Goal: Information Seeking & Learning: Learn about a topic

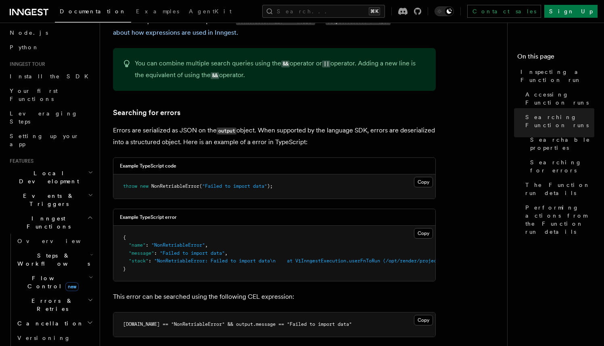
scroll to position [48, 0]
click at [48, 251] on span "Steps & Workflows" at bounding box center [52, 259] width 76 height 16
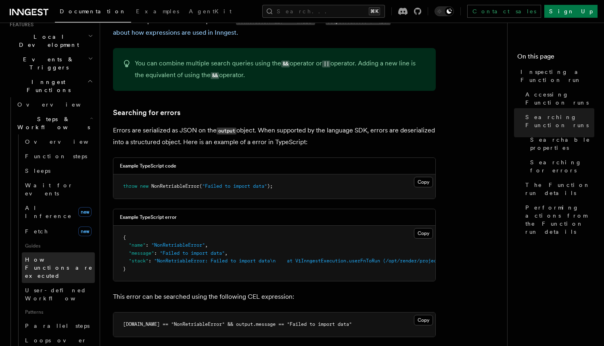
scroll to position [186, 0]
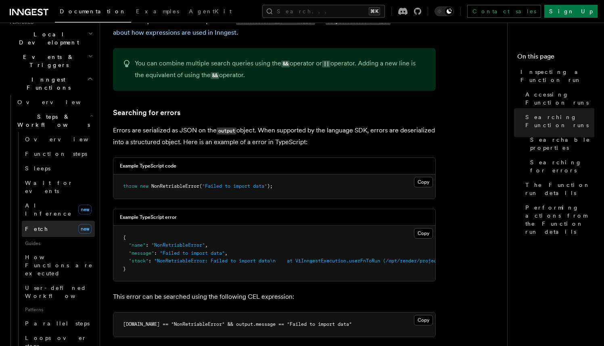
click at [54, 221] on link "Fetch new" at bounding box center [58, 229] width 73 height 16
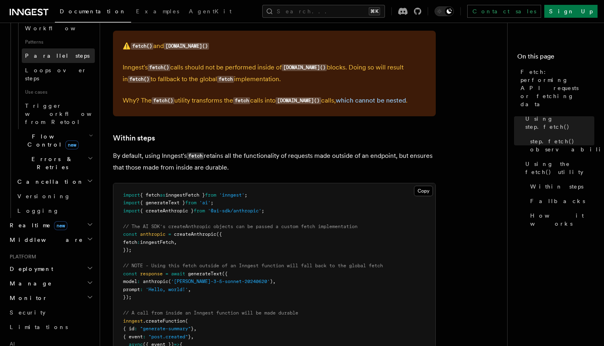
scroll to position [518, 0]
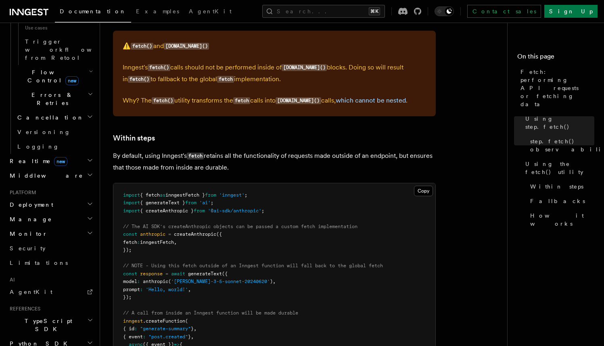
click at [58, 314] on h2 "TypeScript SDK" at bounding box center [50, 325] width 88 height 23
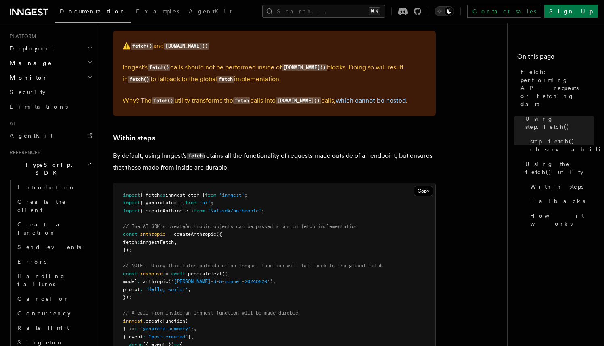
scroll to position [676, 0]
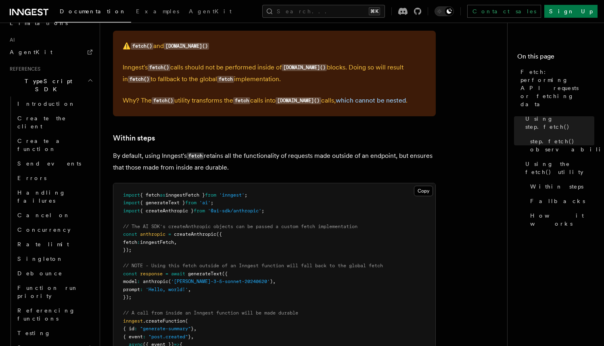
scroll to position [761, 0]
click at [57, 337] on h2 "Steps" at bounding box center [54, 344] width 81 height 15
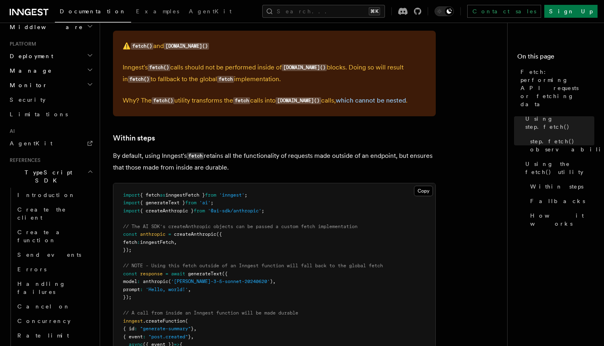
scroll to position [660, 0]
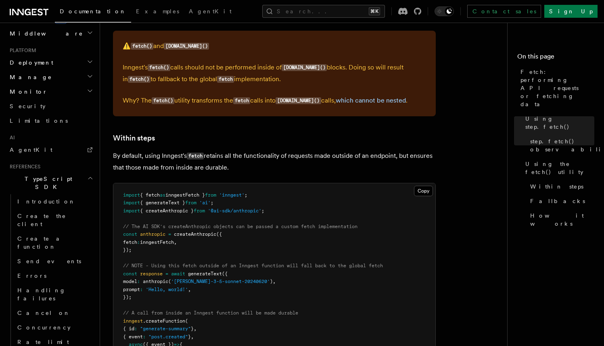
click at [67, 172] on h2 "TypeScript SDK" at bounding box center [50, 183] width 88 height 23
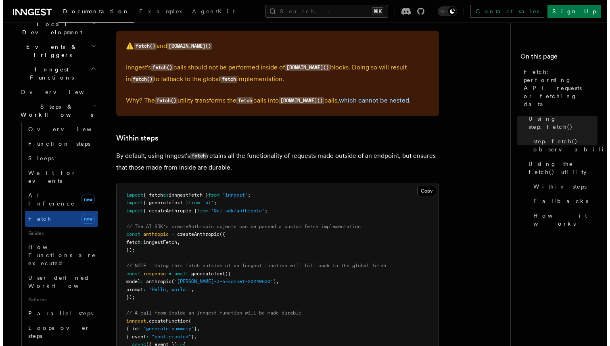
scroll to position [193, 0]
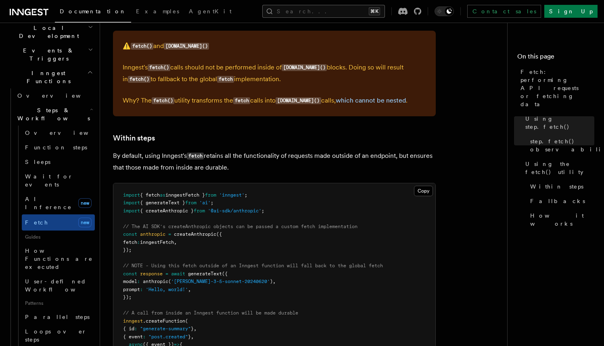
click at [314, 11] on button "Search... ⌘K" at bounding box center [323, 11] width 123 height 13
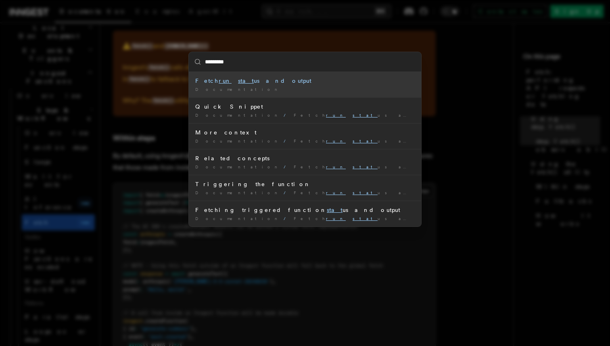
type input "**********"
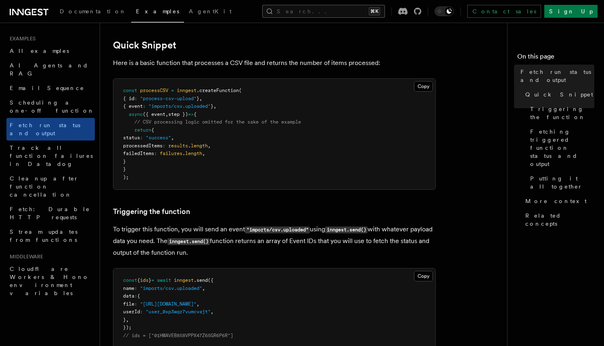
scroll to position [129, 0]
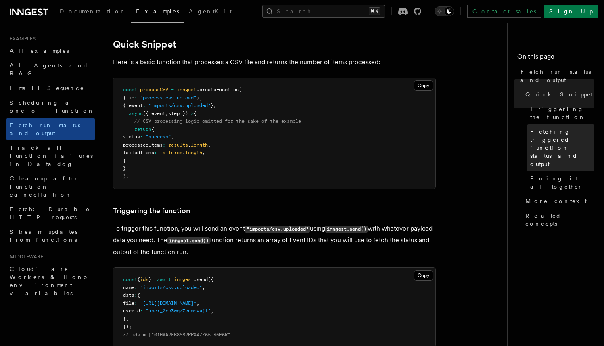
click at [555, 128] on span "Fetching triggered function status and output" at bounding box center [562, 148] width 64 height 40
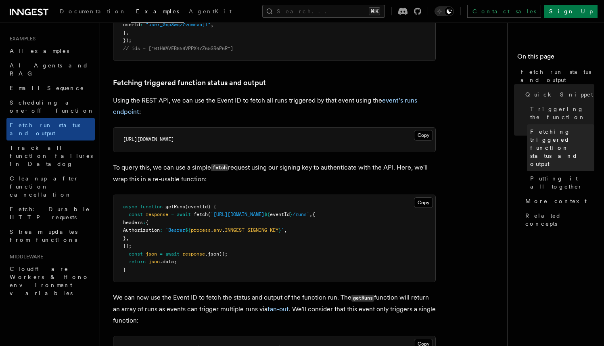
scroll to position [454, 0]
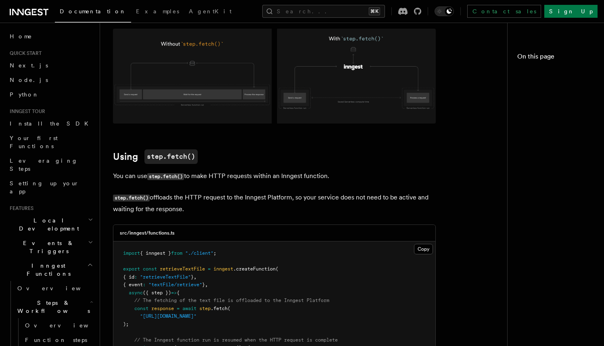
scroll to position [1148, 0]
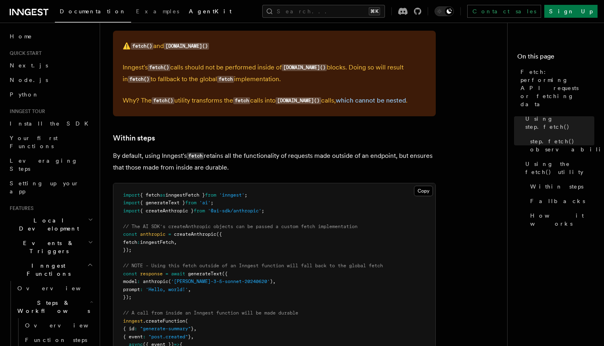
click at [189, 13] on span "AgentKit" at bounding box center [210, 11] width 43 height 6
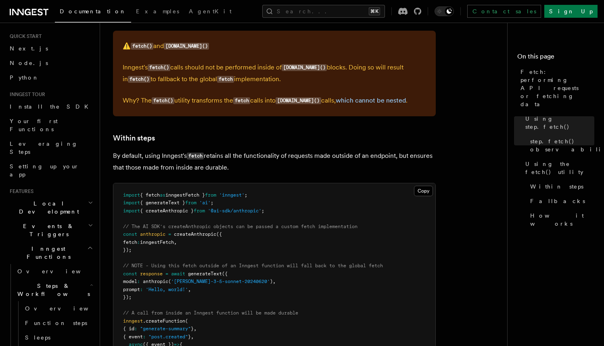
scroll to position [136, 0]
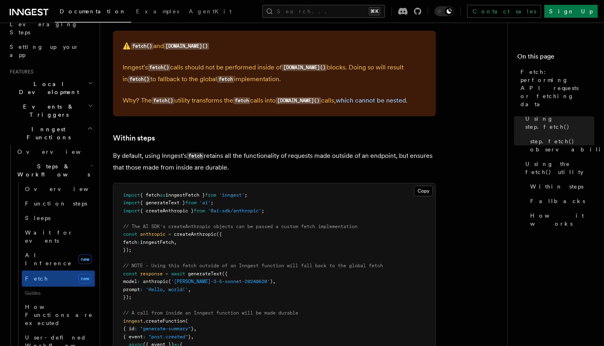
click at [46, 125] on span "Inngest Functions" at bounding box center [46, 133] width 81 height 16
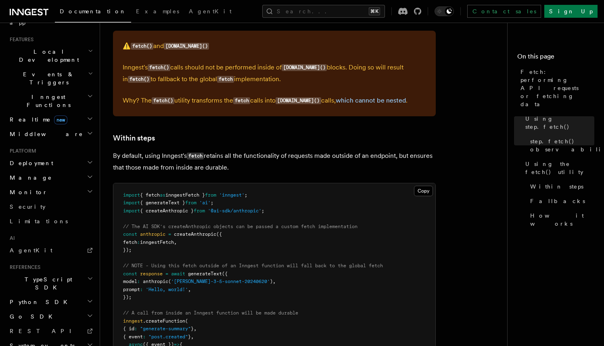
scroll to position [191, 0]
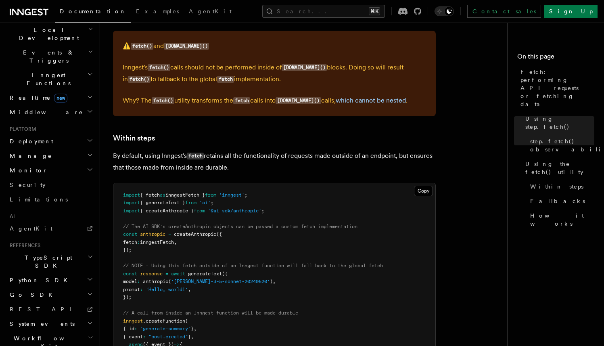
click at [36, 254] on span "TypeScript SDK" at bounding box center [46, 262] width 81 height 16
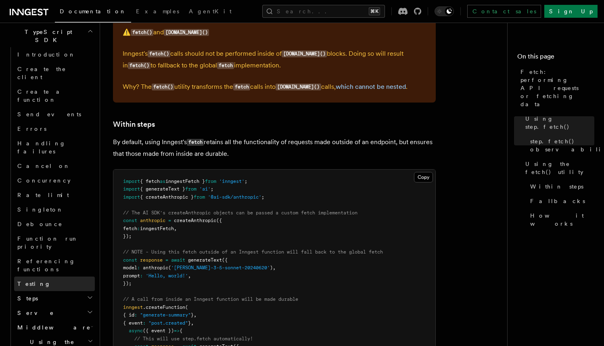
scroll to position [415, 0]
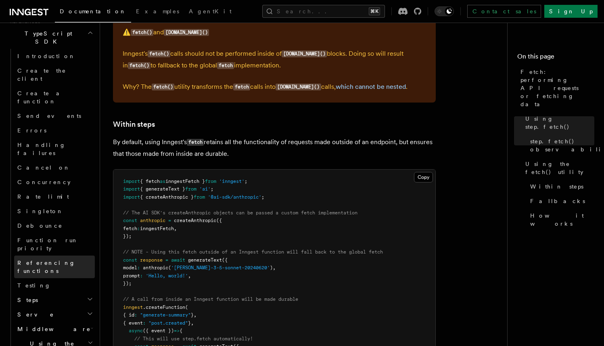
click at [50, 256] on link "Referencing functions" at bounding box center [54, 267] width 81 height 23
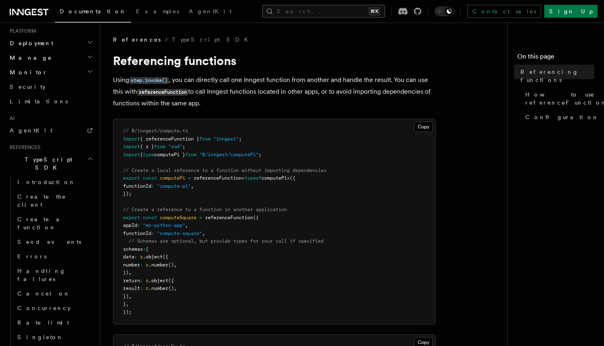
click at [324, 10] on button "Search... ⌘K" at bounding box center [323, 11] width 123 height 13
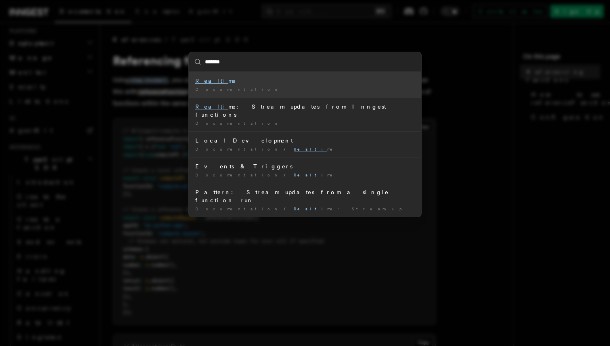
type input "********"
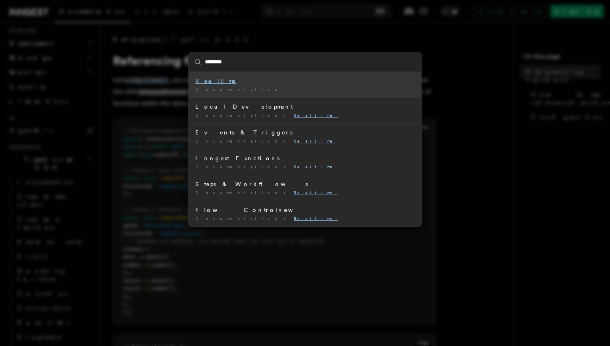
click at [287, 86] on li "Realtime Documentation /" at bounding box center [305, 84] width 233 height 25
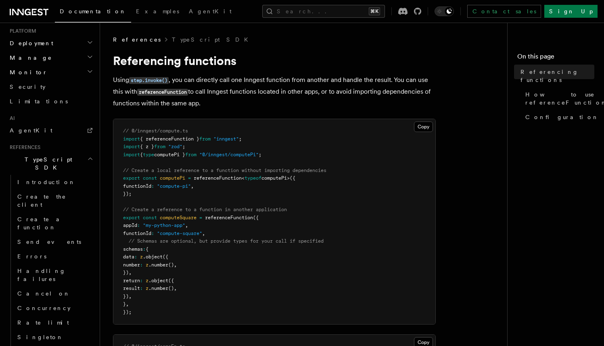
scroll to position [329, 0]
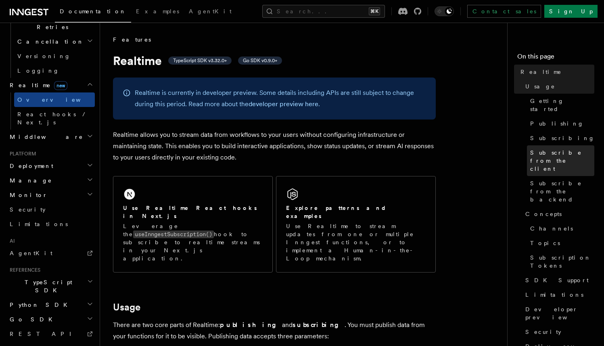
click at [547, 149] on span "Subscribe from the client" at bounding box center [562, 161] width 64 height 24
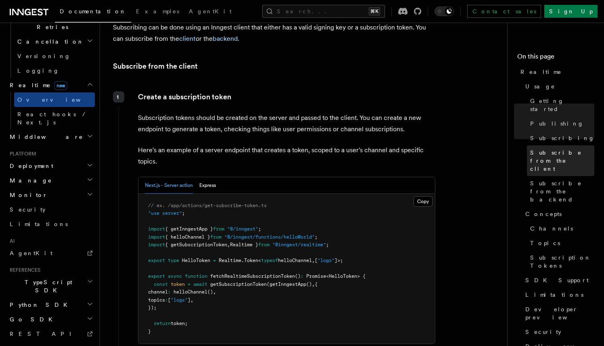
scroll to position [942, 0]
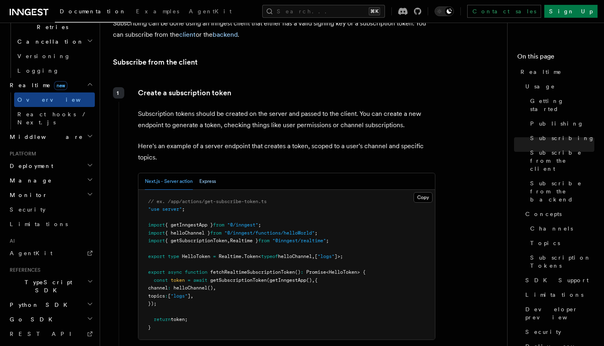
click at [201, 173] on button "Express" at bounding box center [207, 181] width 17 height 17
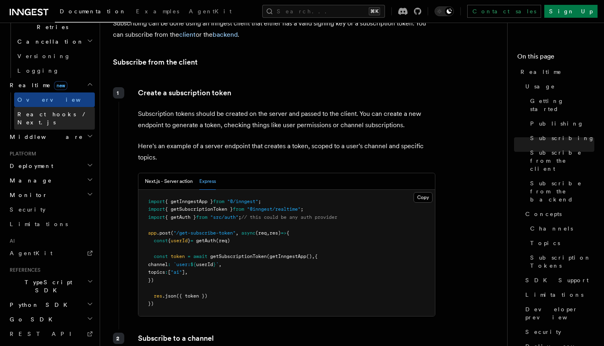
click at [43, 111] on span "React hooks / Next.js" at bounding box center [52, 118] width 71 height 15
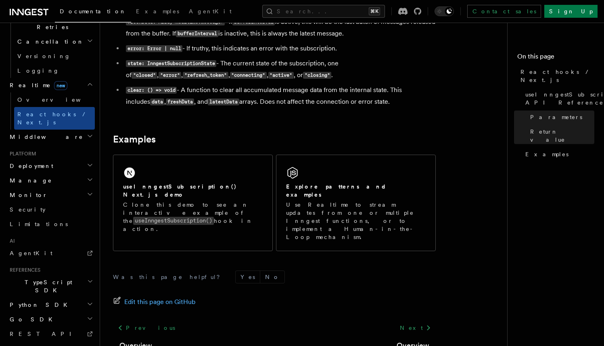
scroll to position [795, 0]
